Goal: Transaction & Acquisition: Purchase product/service

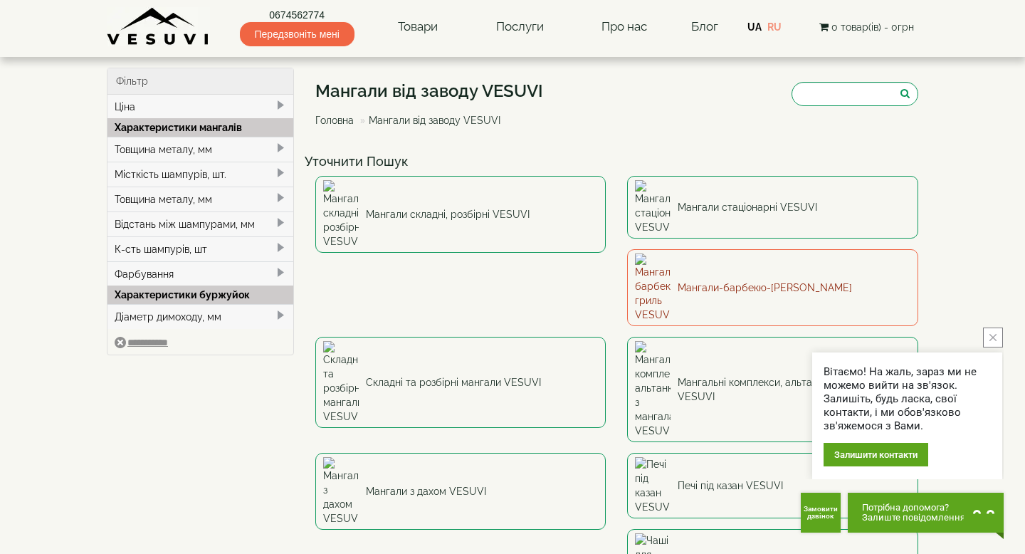
click at [627, 250] on link "Мангали-барбекю-[PERSON_NAME]" at bounding box center [772, 287] width 291 height 77
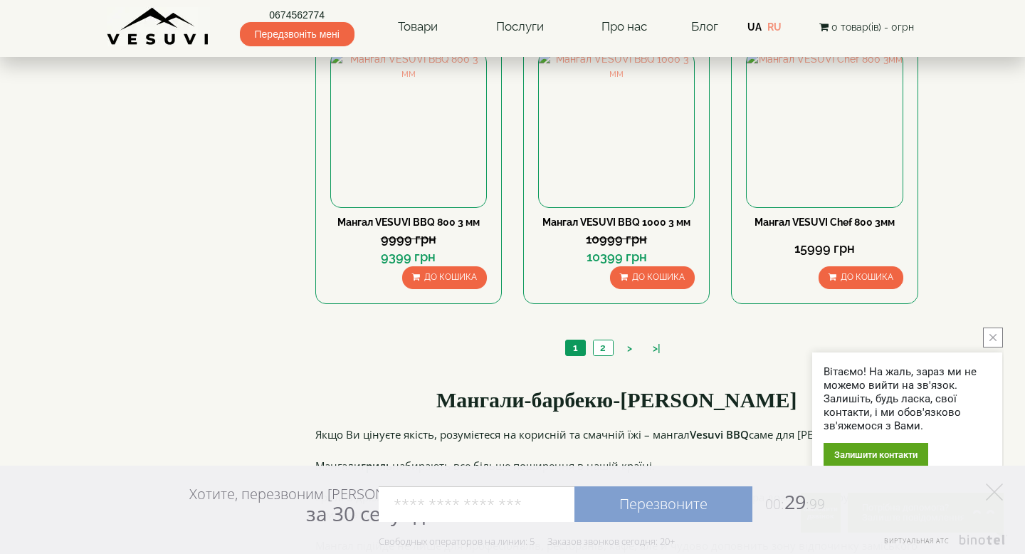
scroll to position [1382, 0]
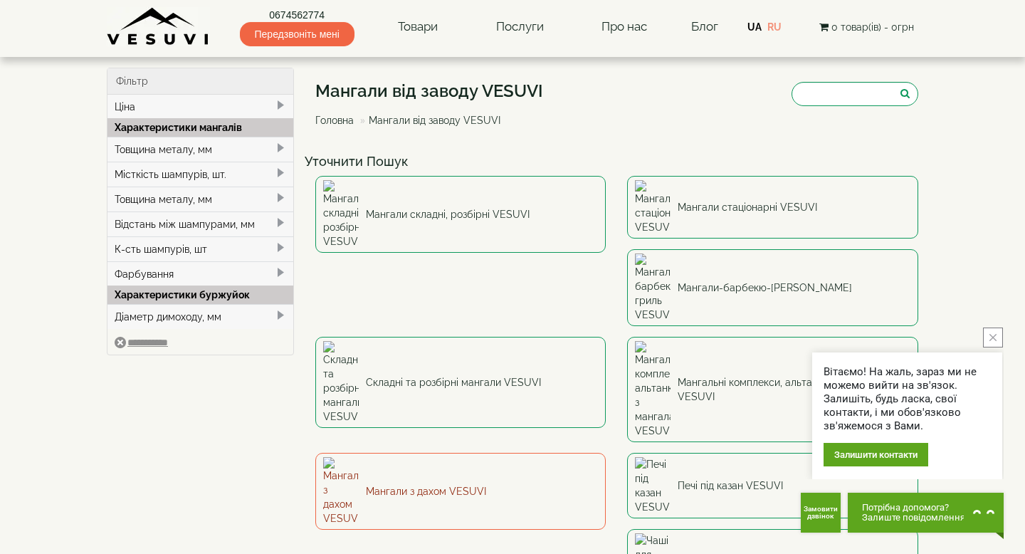
click at [607, 453] on link "Мангали з дахом VESUVI" at bounding box center [460, 491] width 291 height 77
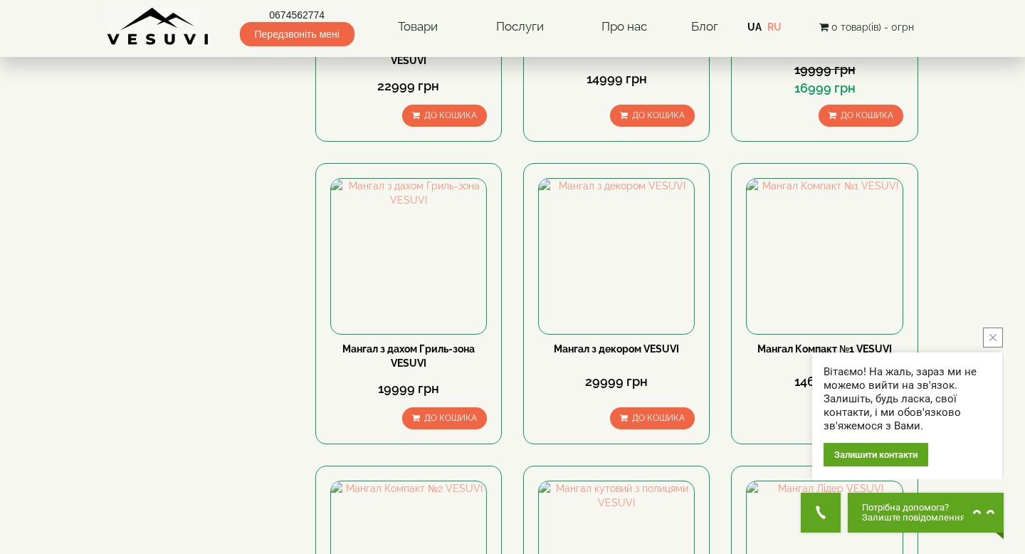
scroll to position [617, 0]
